Goal: Information Seeking & Learning: Learn about a topic

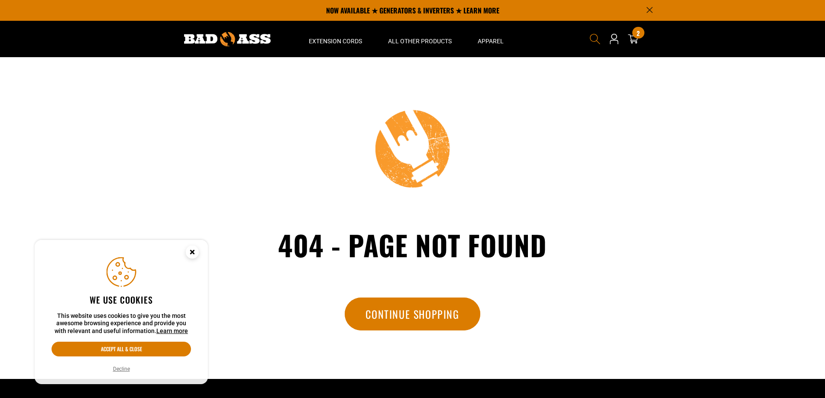
click at [594, 37] on icon "Search" at bounding box center [594, 38] width 11 height 11
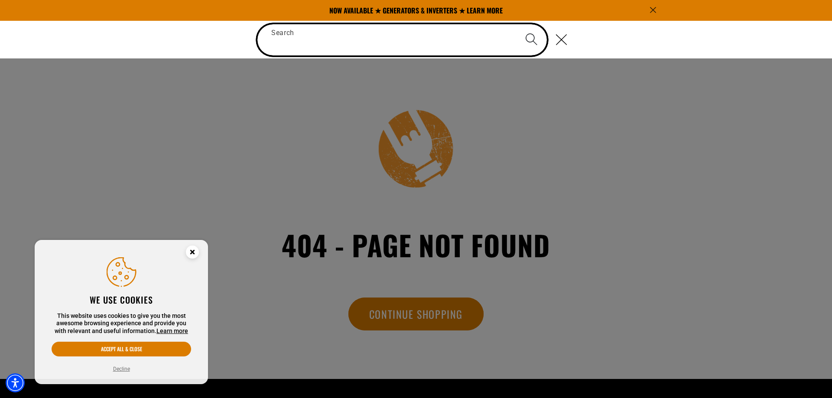
click at [297, 29] on input "Search" at bounding box center [401, 39] width 289 height 31
paste input "**********"
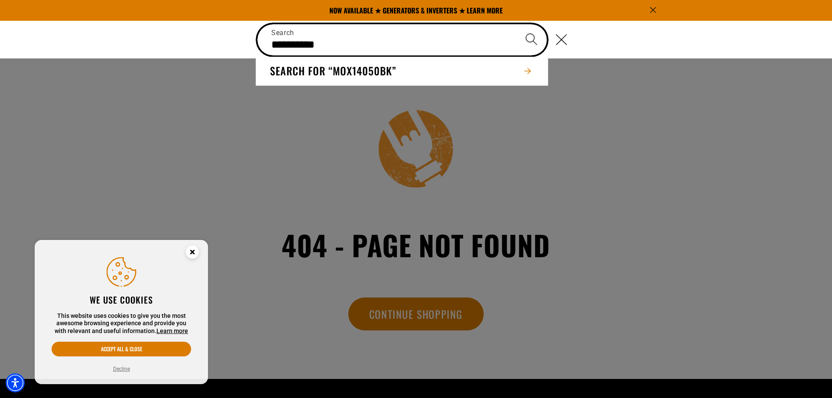
type input "**********"
click at [516, 24] on button "Search" at bounding box center [531, 39] width 30 height 30
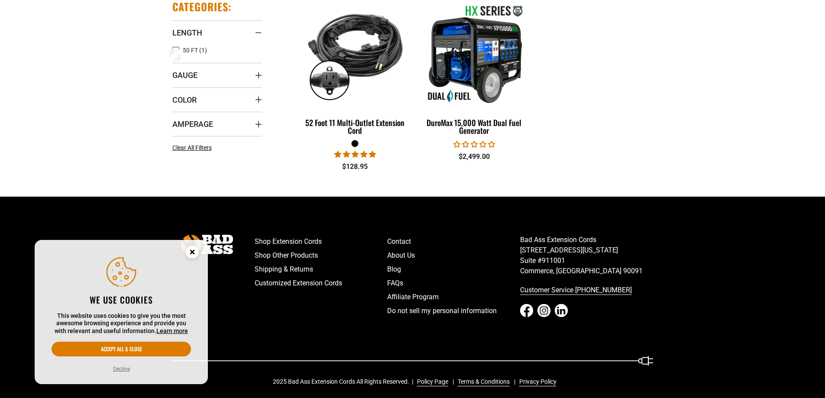
scroll to position [161, 0]
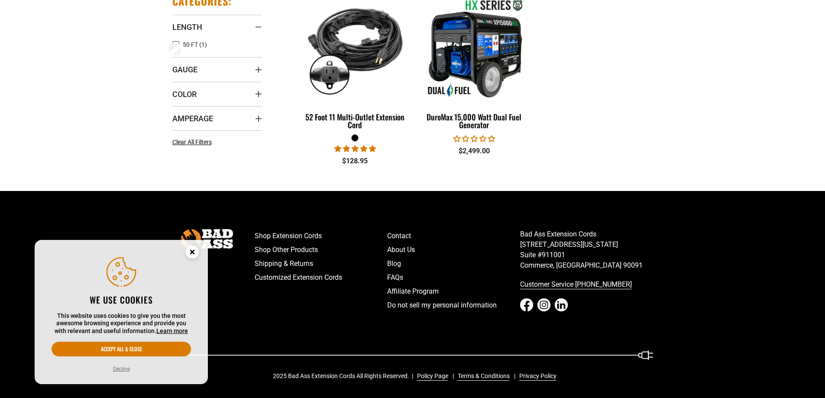
click at [190, 253] on circle "Cookie Consent" at bounding box center [192, 252] width 13 height 13
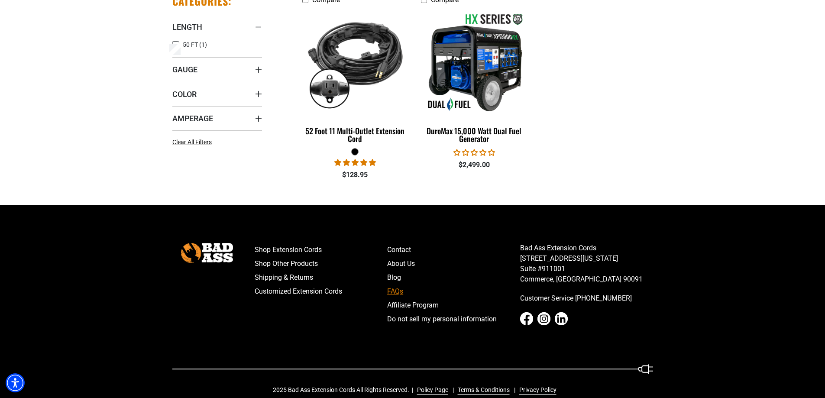
click at [398, 286] on link "FAQs" at bounding box center [453, 292] width 133 height 14
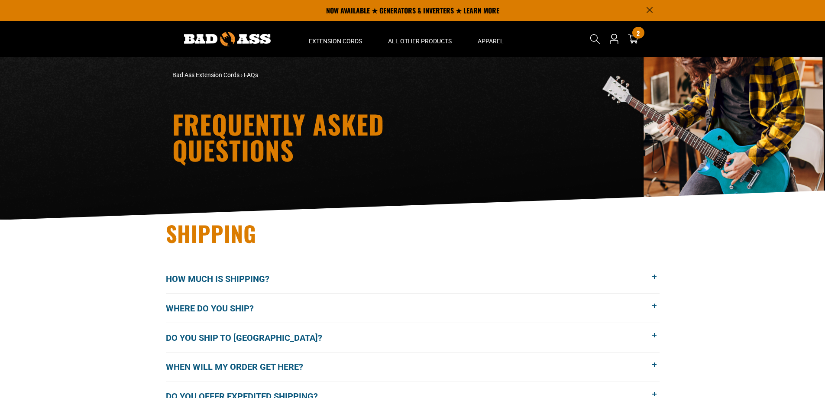
scroll to position [144, 0]
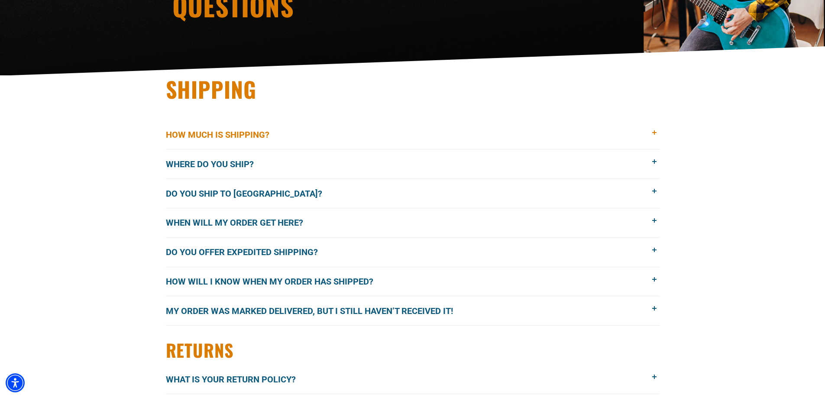
click at [282, 136] on span "How much is shipping?" at bounding box center [224, 134] width 117 height 13
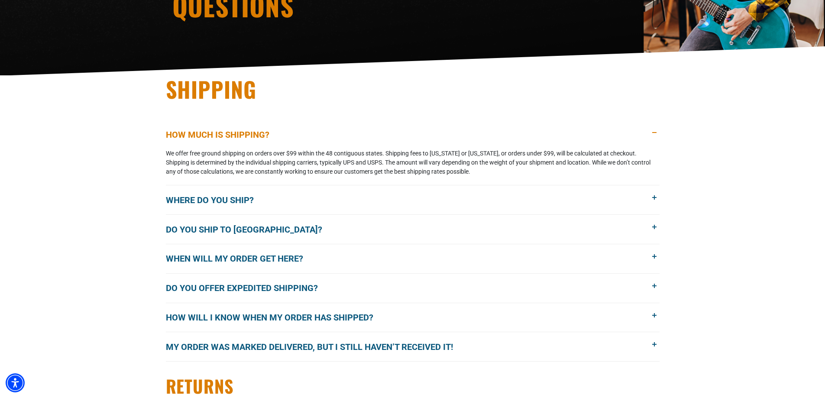
click at [649, 133] on button "How much is shipping?" at bounding box center [413, 134] width 494 height 29
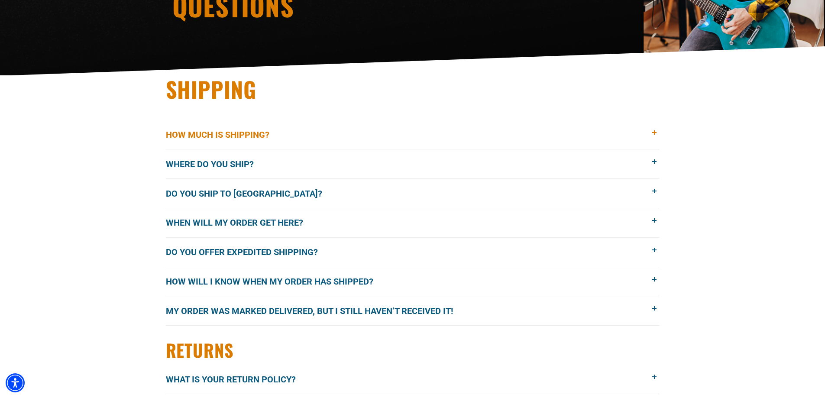
click at [264, 130] on span "How much is shipping?" at bounding box center [224, 134] width 117 height 13
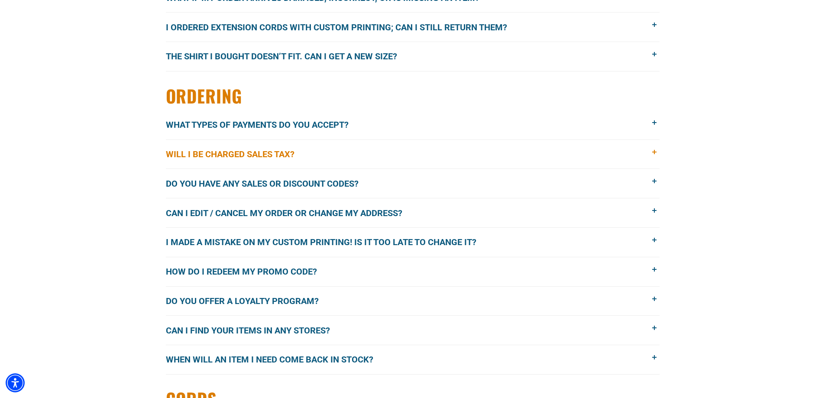
scroll to position [722, 0]
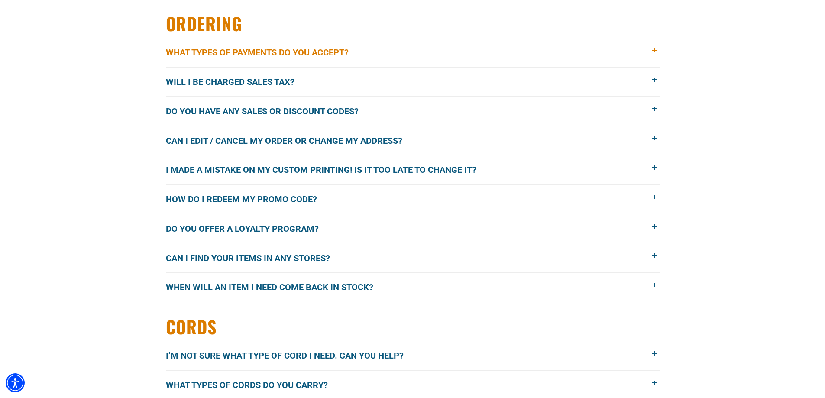
click at [372, 55] on button "What types of payments do you accept?" at bounding box center [413, 52] width 494 height 29
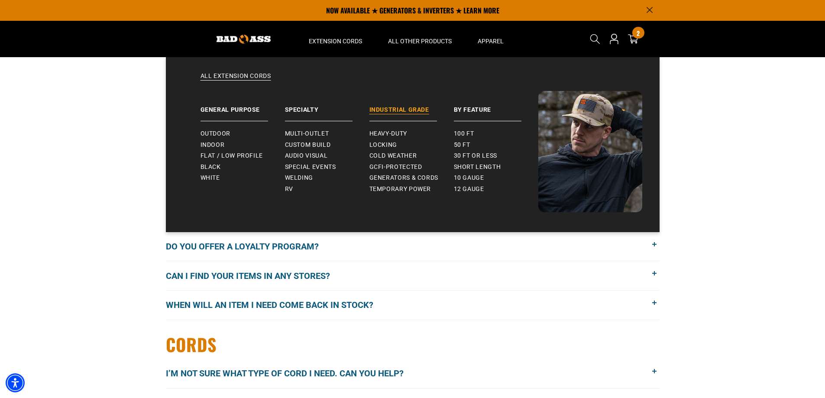
scroll to position [614, 0]
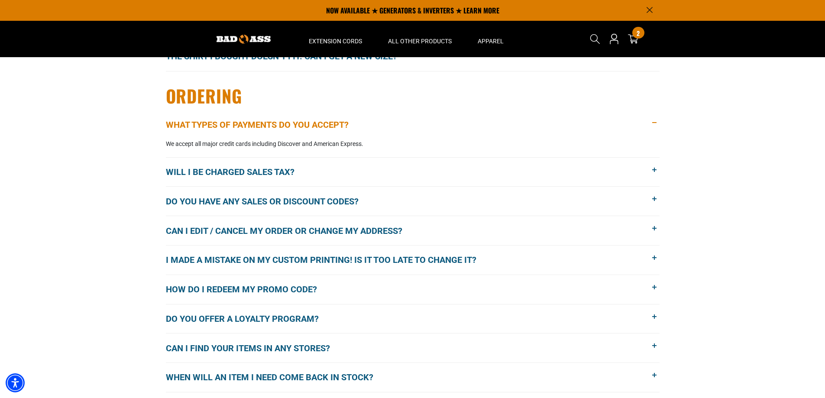
click at [393, 126] on button "What types of payments do you accept?" at bounding box center [413, 124] width 494 height 29
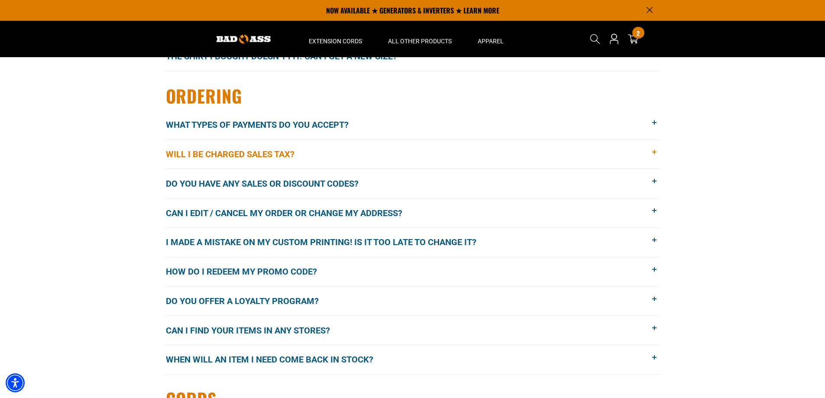
click at [335, 158] on button "Will I be charged sales tax?" at bounding box center [413, 154] width 494 height 29
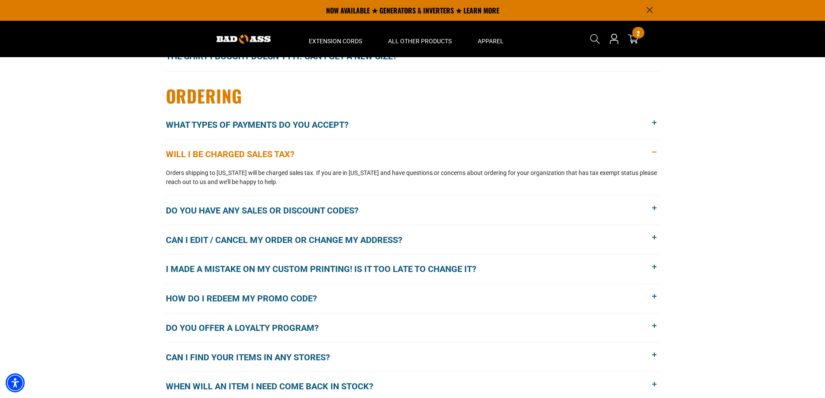
click at [341, 153] on button "Will I be charged sales tax?" at bounding box center [413, 154] width 494 height 29
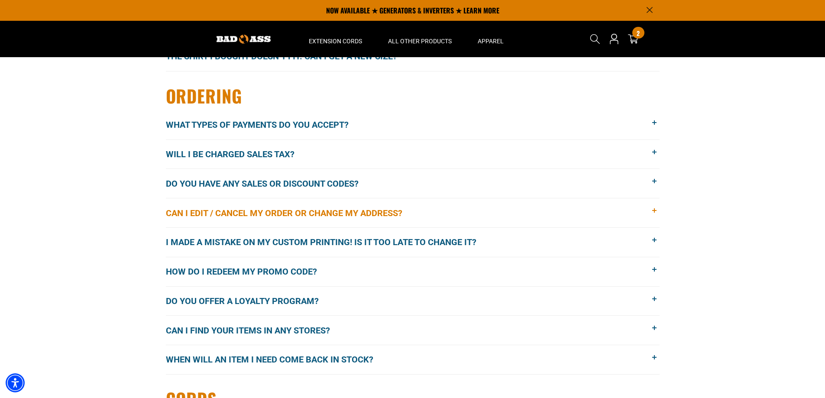
click at [439, 210] on button "Can I edit / cancel my order or change my address?" at bounding box center [413, 212] width 494 height 29
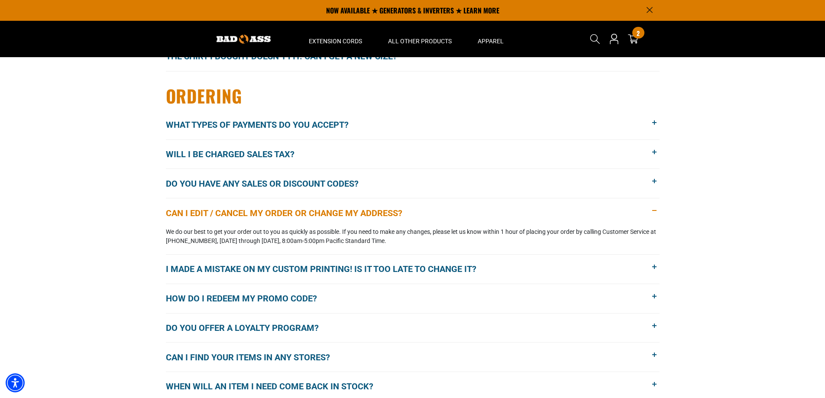
click at [439, 210] on button "Can I edit / cancel my order or change my address?" at bounding box center [413, 212] width 494 height 29
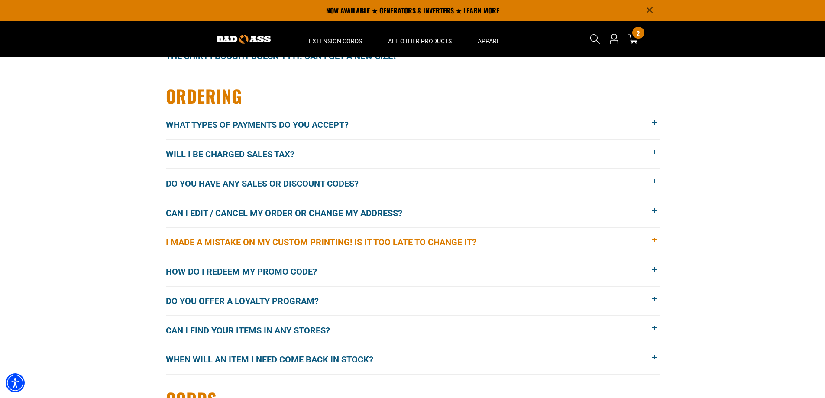
click at [524, 241] on button "I made a mistake on my custom printing! Is it too late to change it?" at bounding box center [413, 242] width 494 height 29
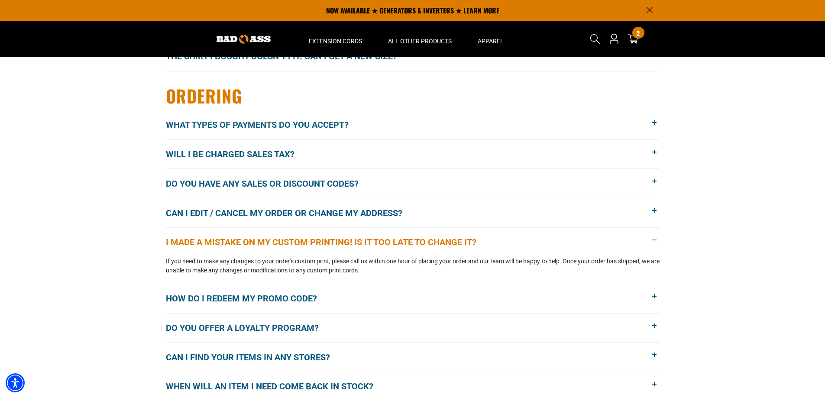
click at [524, 241] on button "I made a mistake on my custom printing! Is it too late to change it?" at bounding box center [413, 242] width 494 height 29
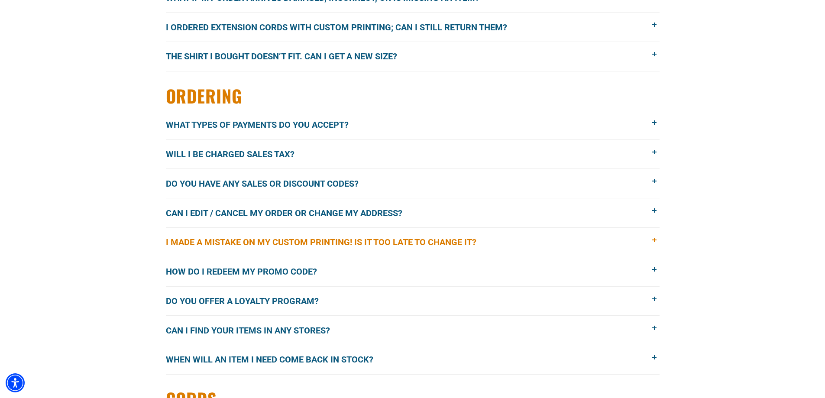
scroll to position [686, 0]
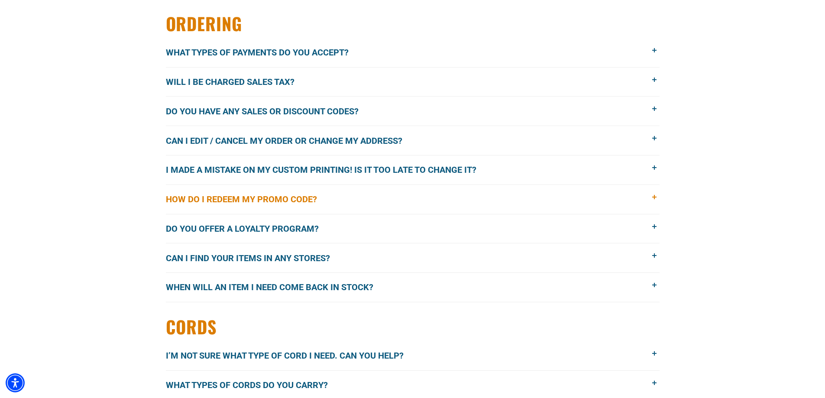
click at [393, 200] on button "How do I redeem my promo code?" at bounding box center [413, 199] width 494 height 29
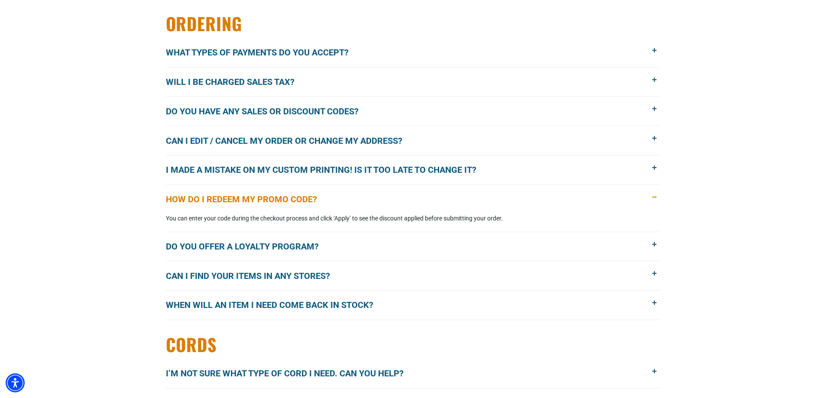
click at [393, 200] on button "How do I redeem my promo code?" at bounding box center [413, 199] width 494 height 29
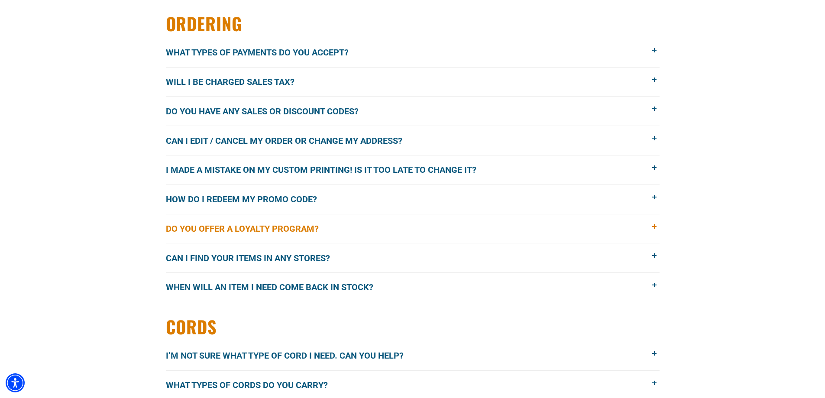
click at [378, 223] on button "Do you offer a loyalty program?" at bounding box center [413, 228] width 494 height 29
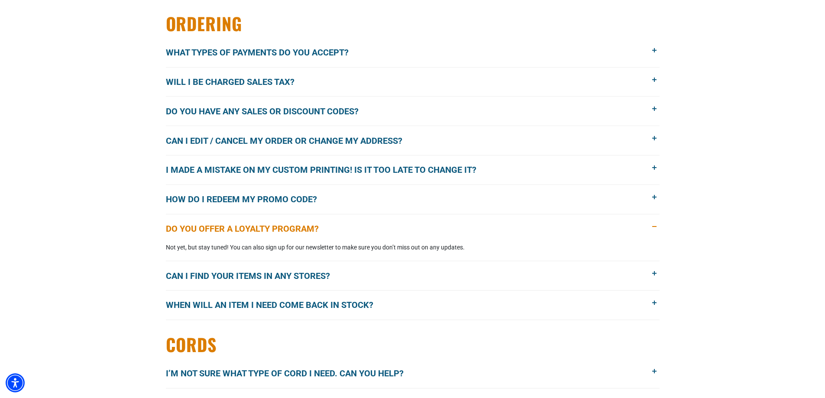
click at [378, 223] on button "Do you offer a loyalty program?" at bounding box center [413, 228] width 494 height 29
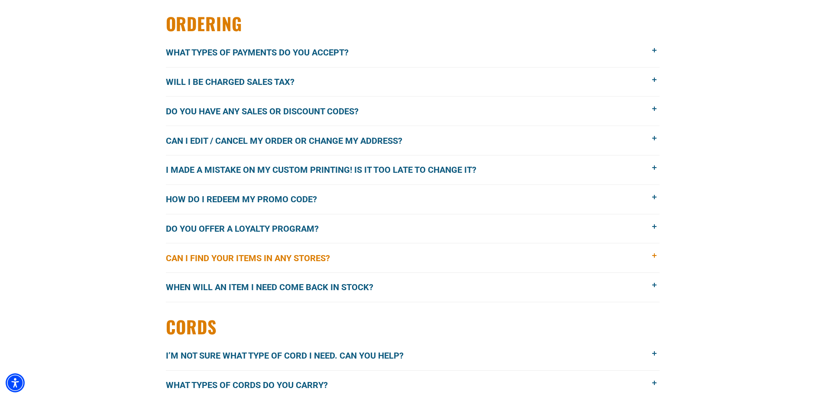
click at [374, 250] on button "Can I find your items in any stores?" at bounding box center [413, 257] width 494 height 29
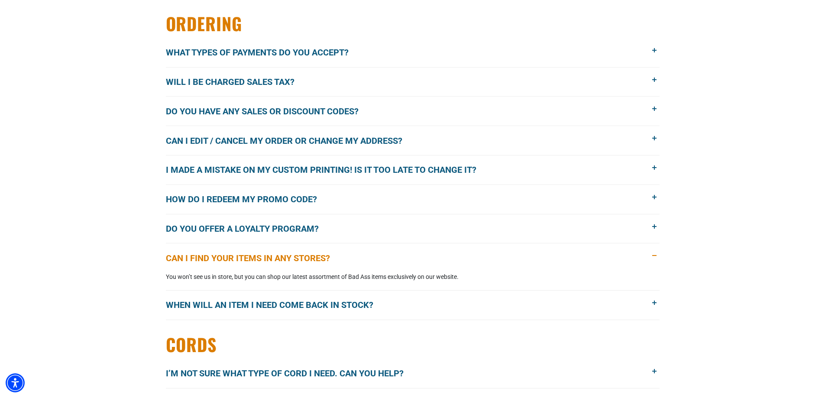
click at [374, 250] on button "Can I find your items in any stores?" at bounding box center [413, 257] width 494 height 29
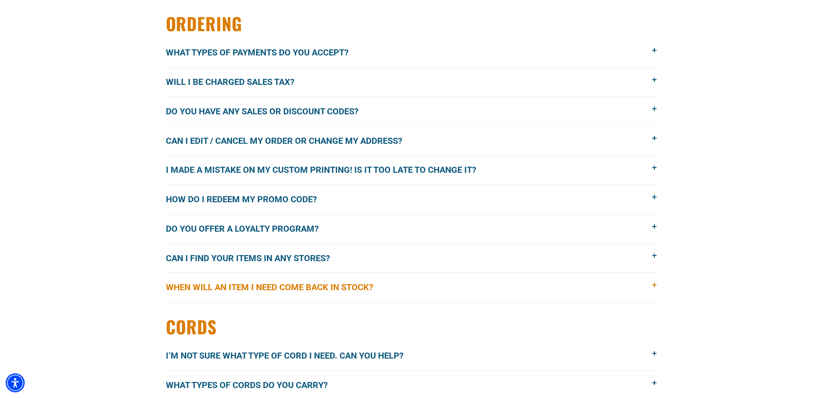
click at [403, 277] on button "When will an item I need come back in stock?" at bounding box center [413, 287] width 494 height 29
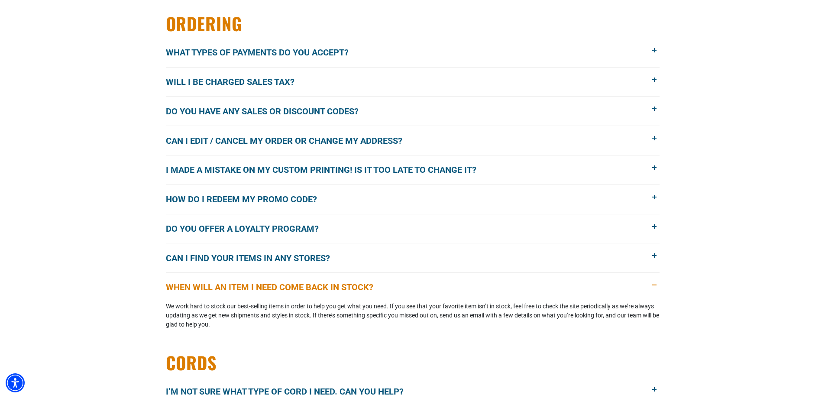
click at [403, 277] on button "When will an item I need come back in stock?" at bounding box center [413, 287] width 494 height 29
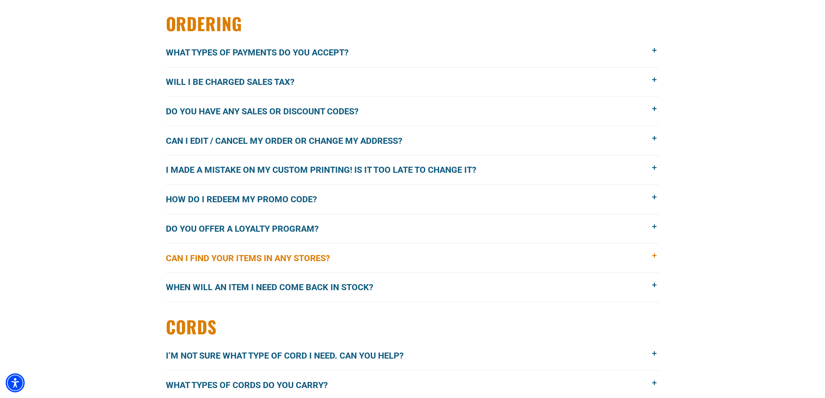
click at [395, 251] on button "Can I find your items in any stores?" at bounding box center [413, 257] width 494 height 29
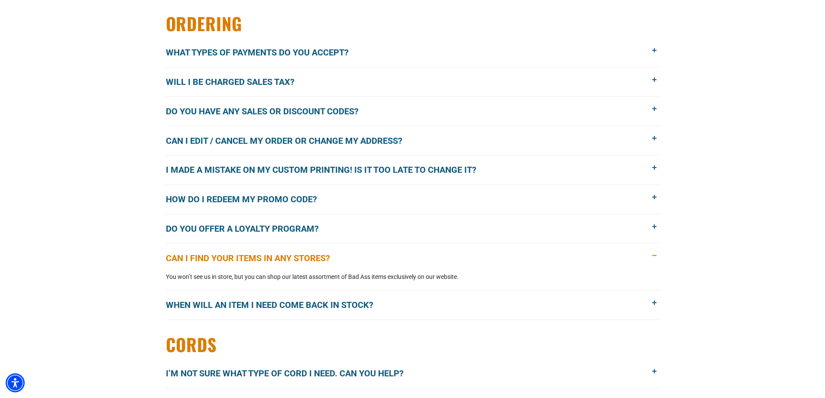
click at [395, 250] on button "Can I find your items in any stores?" at bounding box center [413, 257] width 494 height 29
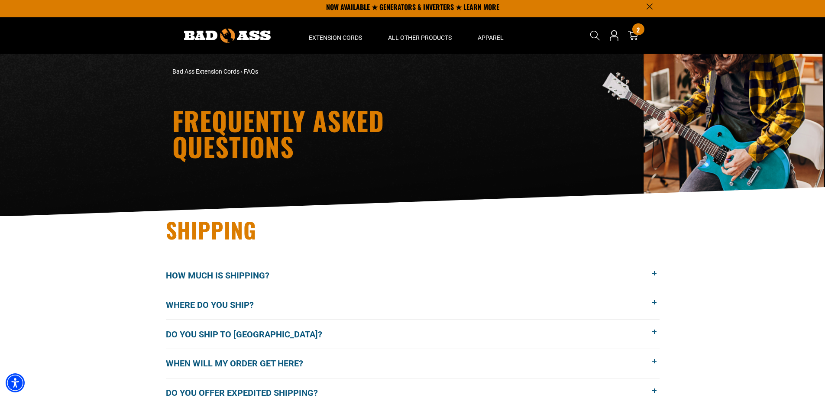
scroll to position [0, 0]
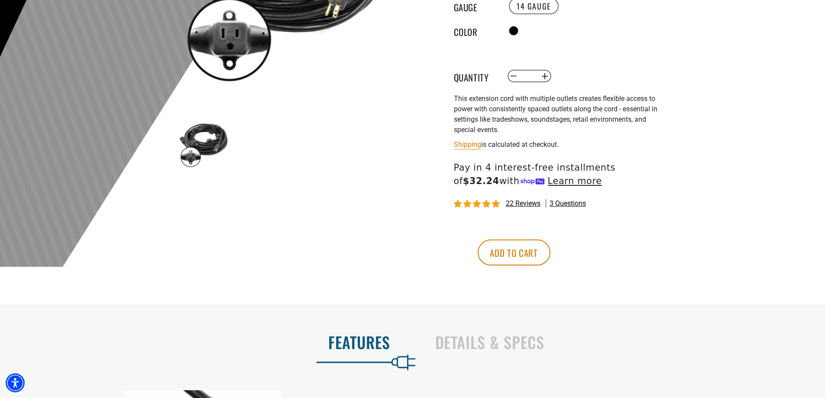
scroll to position [433, 0]
